Goal: Task Accomplishment & Management: Manage account settings

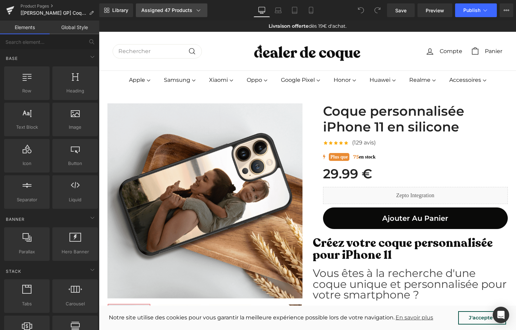
click at [195, 9] on icon at bounding box center [198, 10] width 7 height 7
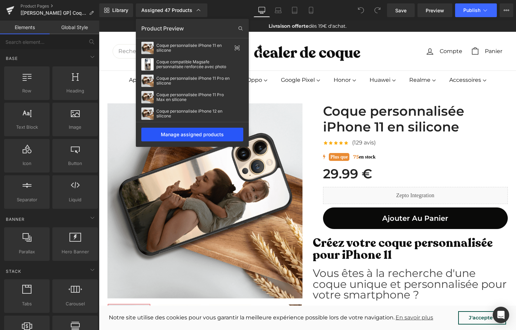
click at [200, 135] on div "Manage assigned products" at bounding box center [192, 135] width 102 height 14
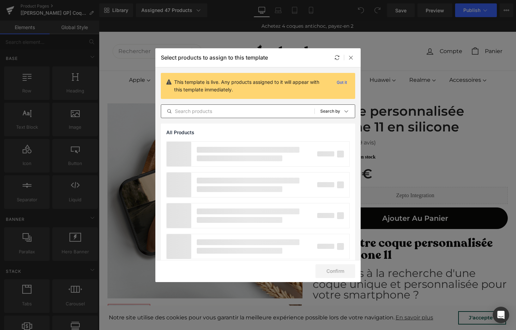
click at [212, 111] on input "text" at bounding box center [237, 111] width 153 height 8
type input "iphone 17"
click at [350, 59] on icon at bounding box center [350, 57] width 5 height 5
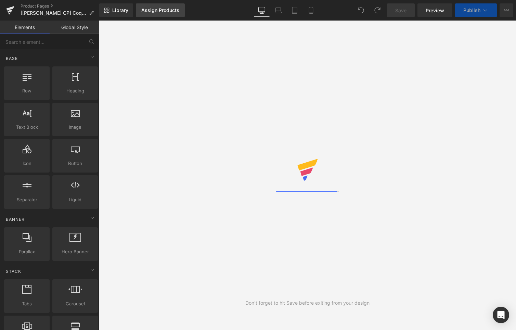
click at [168, 13] on link "Assign Products" at bounding box center [160, 10] width 49 height 14
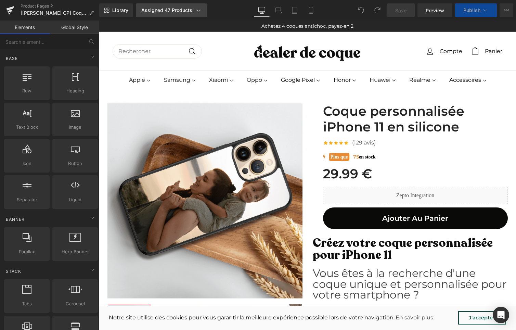
click at [168, 13] on div "Assigned 47 Products" at bounding box center [171, 10] width 61 height 7
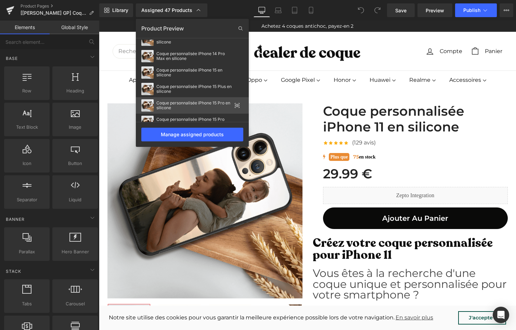
scroll to position [250, 0]
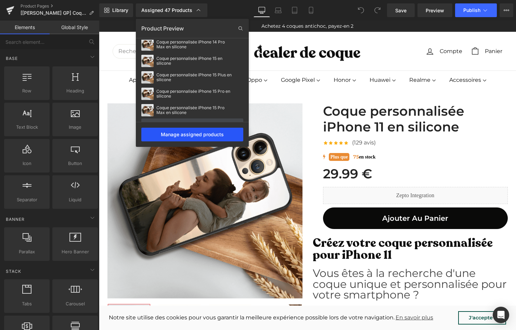
click at [181, 137] on div "Manage assigned products" at bounding box center [192, 135] width 102 height 14
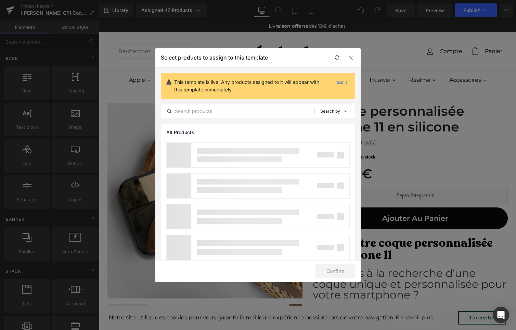
scroll to position [1139, 0]
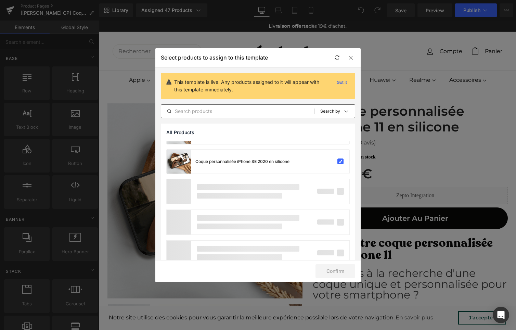
click at [203, 114] on input "text" at bounding box center [237, 111] width 153 height 8
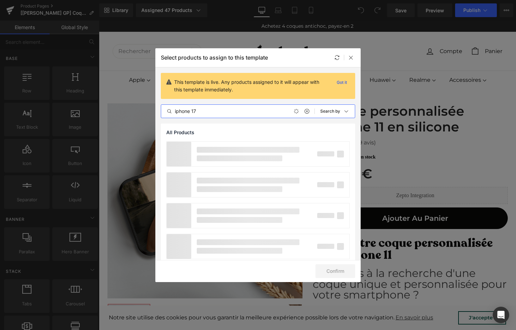
type input "iphone 17"
click at [305, 112] on icon at bounding box center [306, 110] width 5 height 5
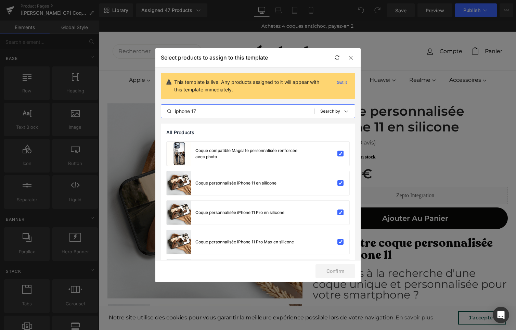
click at [291, 112] on input "iphone 17" at bounding box center [237, 111] width 153 height 8
click at [338, 113] on div "Sort: Search by" at bounding box center [337, 111] width 35 height 14
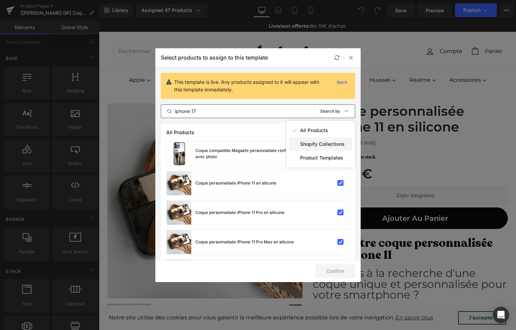
click at [329, 143] on p "Shopify Collections" at bounding box center [322, 143] width 44 height 5
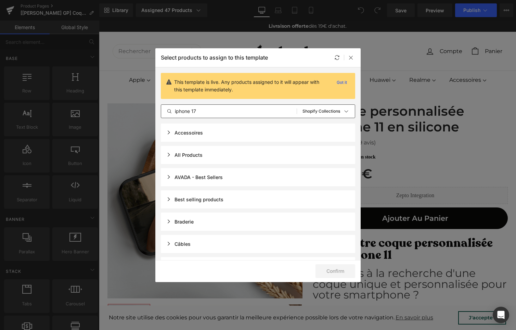
scroll to position [313, 0]
click at [309, 112] on p "Shopify Collections" at bounding box center [321, 111] width 38 height 5
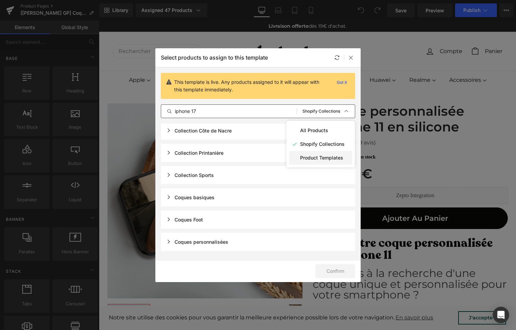
click at [315, 164] on div "Product Templates" at bounding box center [320, 158] width 63 height 14
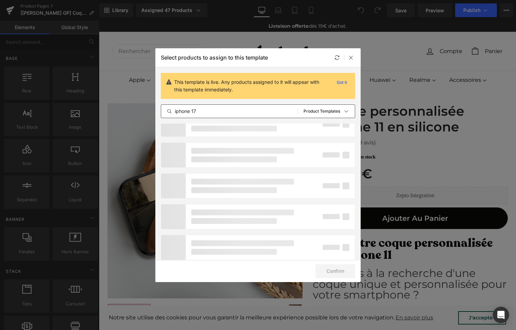
scroll to position [0, 0]
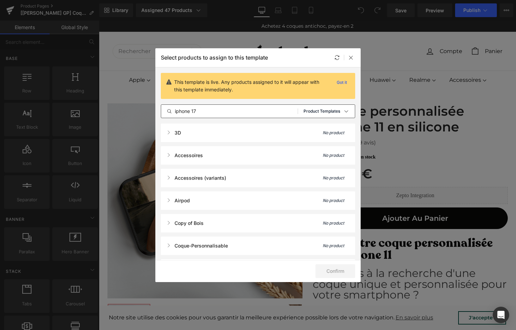
click at [321, 111] on p "Product Templates" at bounding box center [321, 111] width 37 height 5
click at [320, 132] on p "All Products" at bounding box center [314, 130] width 28 height 5
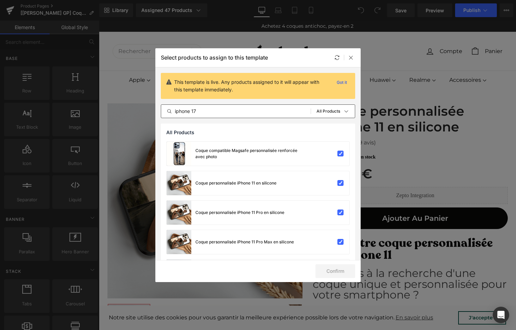
click at [263, 111] on input "iphone 17" at bounding box center [235, 111] width 149 height 8
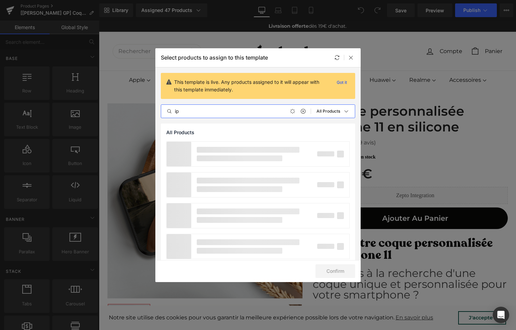
type input "i"
type input "s"
type input "i"
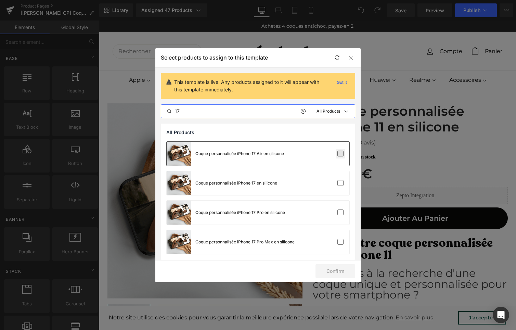
type input "17"
click at [338, 152] on label at bounding box center [340, 153] width 6 height 6
click at [340, 154] on input "checkbox" at bounding box center [340, 154] width 0 height 0
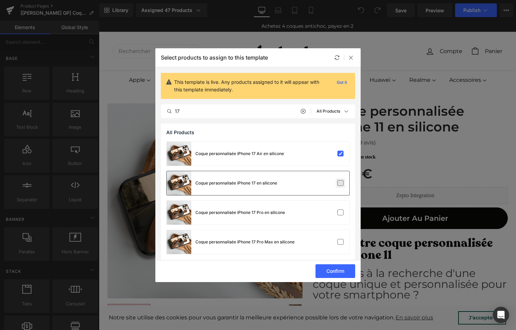
click at [338, 180] on label at bounding box center [340, 183] width 6 height 6
click at [340, 183] on input "checkbox" at bounding box center [340, 183] width 0 height 0
click at [337, 210] on label at bounding box center [340, 212] width 6 height 6
click at [340, 212] on input "checkbox" at bounding box center [340, 212] width 0 height 0
click at [337, 239] on label at bounding box center [340, 242] width 6 height 6
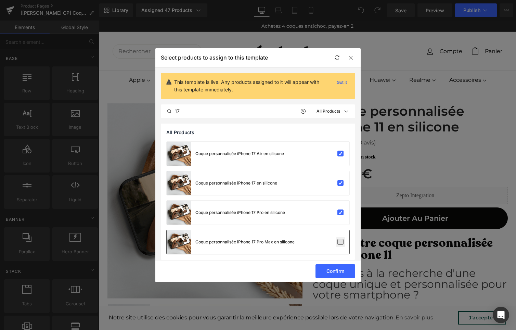
click at [340, 242] on input "checkbox" at bounding box center [340, 242] width 0 height 0
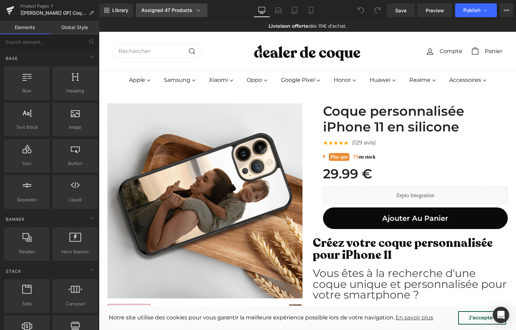
click at [192, 6] on link "Assigned 47 Products" at bounding box center [171, 10] width 71 height 14
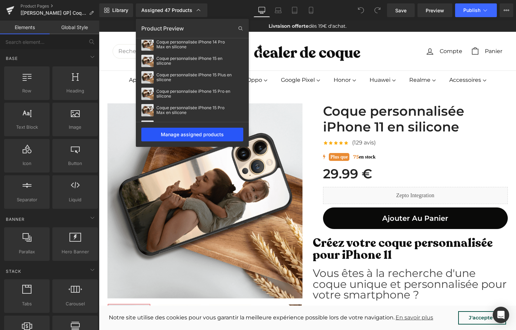
click at [218, 133] on div "Manage assigned products" at bounding box center [192, 135] width 102 height 14
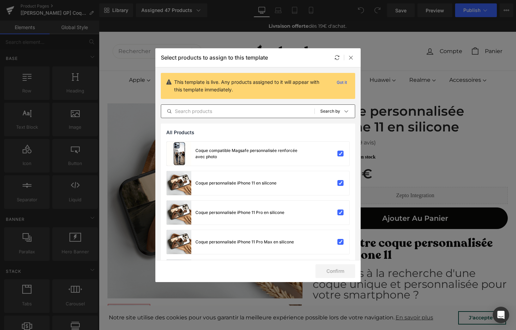
click at [221, 110] on input "text" at bounding box center [237, 111] width 153 height 8
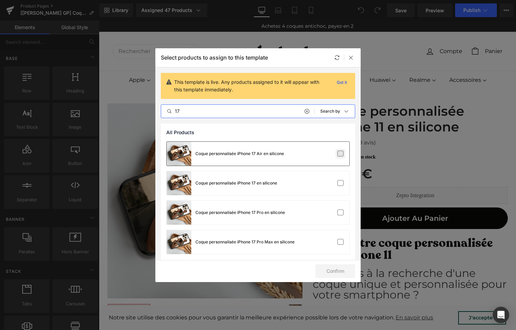
type input "17"
click at [337, 154] on label at bounding box center [340, 153] width 6 height 6
click at [340, 154] on input "checkbox" at bounding box center [340, 154] width 0 height 0
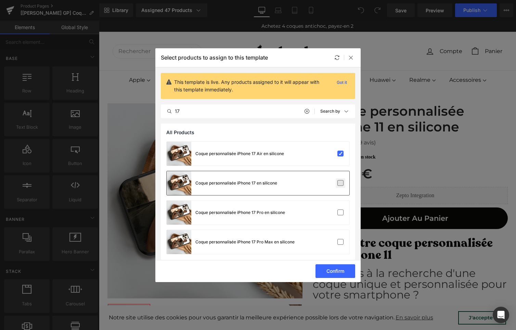
click at [338, 180] on label at bounding box center [340, 183] width 6 height 6
click at [340, 183] on input "checkbox" at bounding box center [340, 183] width 0 height 0
click at [337, 219] on div "Coque personnalisée iPhone 17 Pro en silicone" at bounding box center [258, 212] width 183 height 24
click at [338, 239] on label at bounding box center [340, 242] width 6 height 6
click at [340, 242] on input "checkbox" at bounding box center [340, 242] width 0 height 0
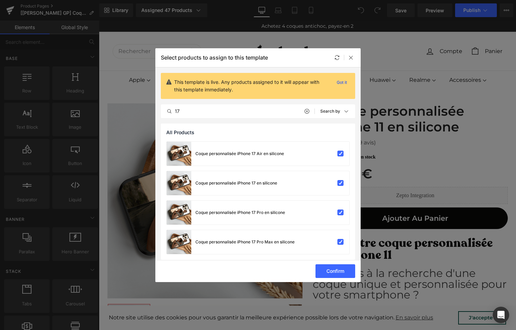
click at [338, 262] on div "Confirm" at bounding box center [257, 271] width 205 height 22
click at [337, 270] on button "Confirm" at bounding box center [335, 271] width 40 height 14
click at [323, 276] on h3 "Vous êtes à la recherche d'une coque unique et personnalisée pour votre smartph…" at bounding box center [409, 284] width 195 height 32
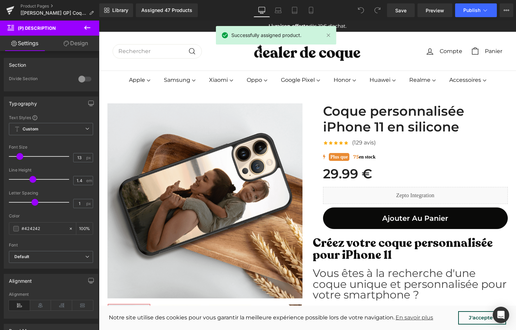
click at [460, 18] on div "Library Assigned 47 Products Product Preview Manage assigned products Desktop D…" at bounding box center [307, 10] width 416 height 21
click at [467, 10] on span "Publish" at bounding box center [471, 10] width 17 height 5
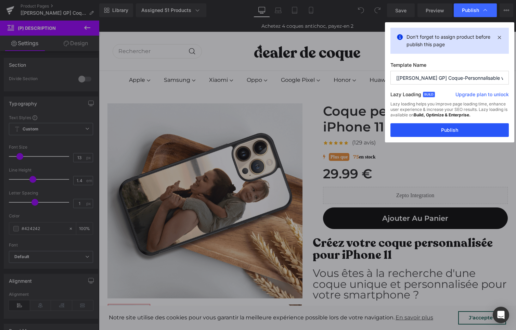
click at [441, 133] on button "Publish" at bounding box center [449, 130] width 118 height 14
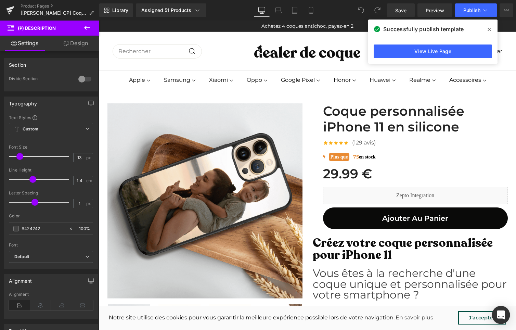
click at [503, 314] on icon "Open Intercom Messenger" at bounding box center [500, 314] width 8 height 9
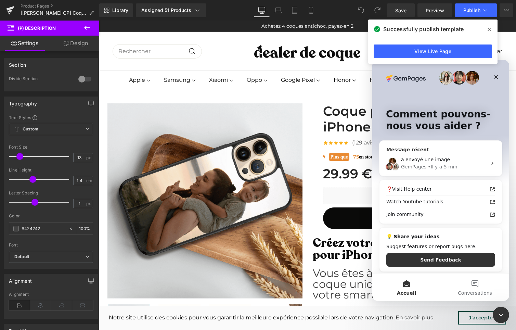
click at [457, 162] on div "a envoyé une image" at bounding box center [444, 159] width 86 height 7
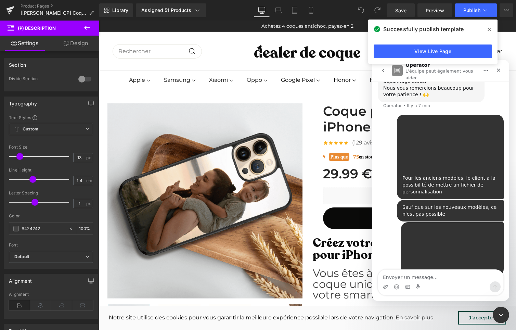
scroll to position [149, 0]
click at [415, 273] on textarea "Envoyer un message..." at bounding box center [440, 275] width 125 height 12
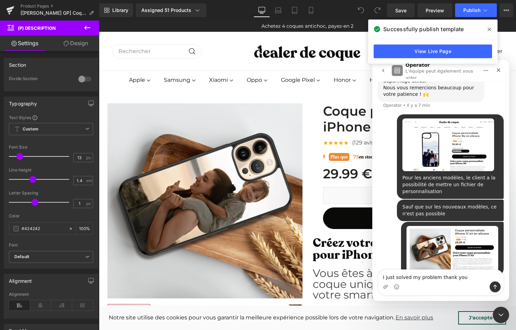
type textarea "I just solved my problem thank you"
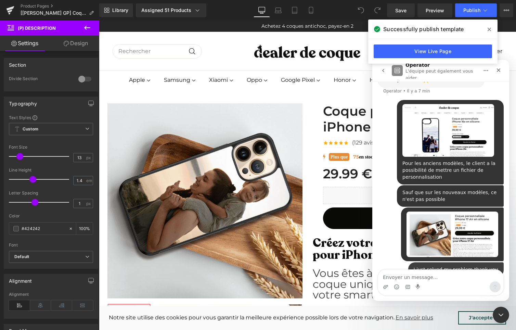
scroll to position [165, 0]
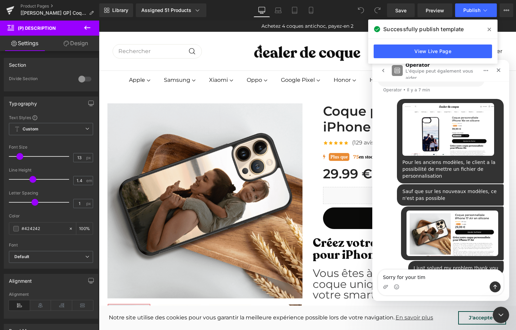
type textarea "Sorry for your time"
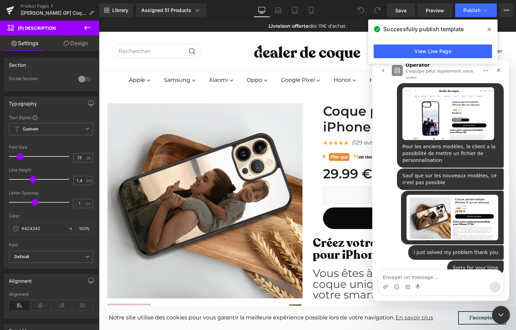
click at [504, 310] on div "Fermer le Messenger Intercom" at bounding box center [499, 313] width 16 height 16
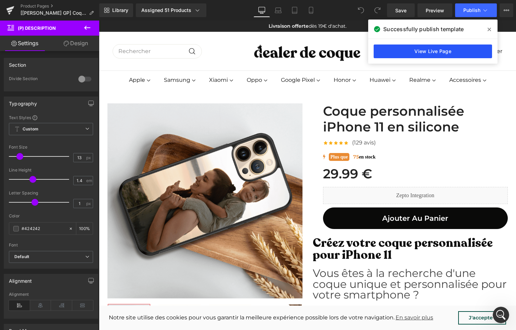
click at [434, 52] on link "View Live Page" at bounding box center [432, 51] width 118 height 14
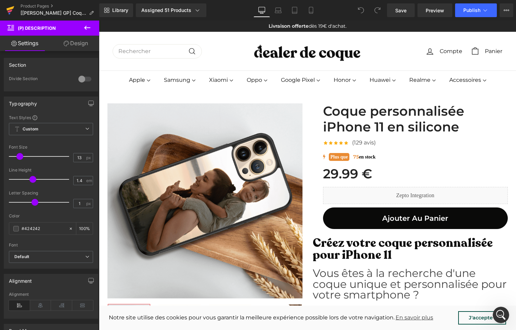
click at [8, 12] on icon at bounding box center [10, 11] width 5 height 3
